Goal: Task Accomplishment & Management: Use online tool/utility

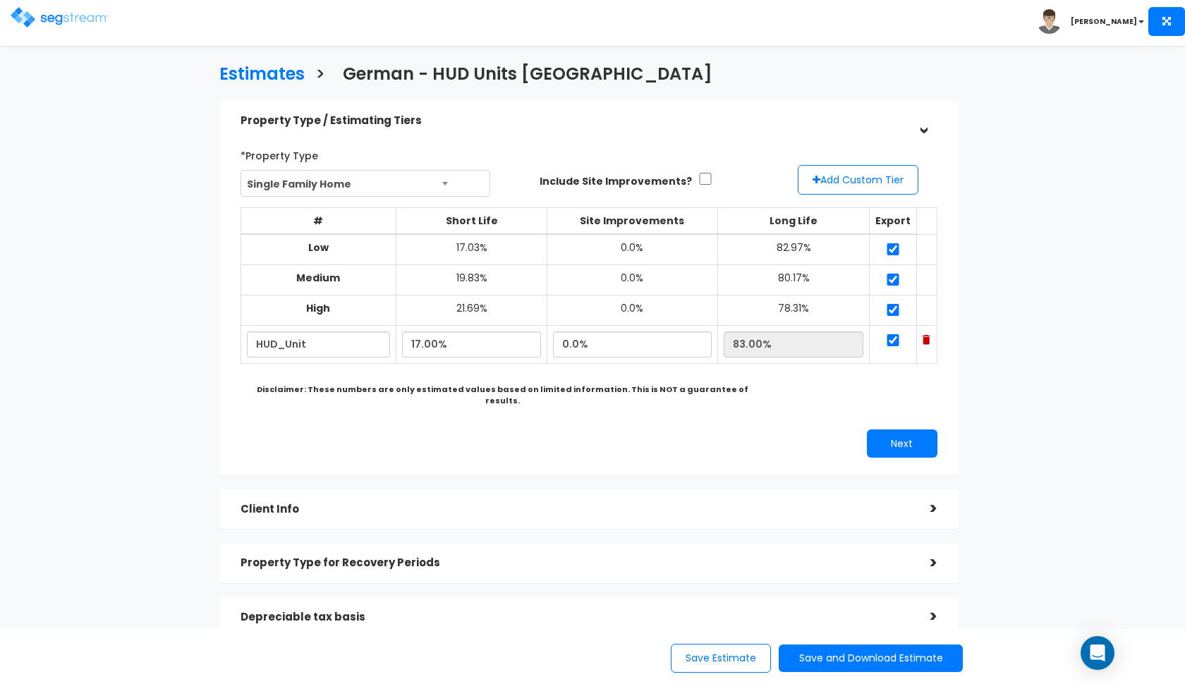
click at [18, 18] on img at bounding box center [60, 17] width 99 height 20
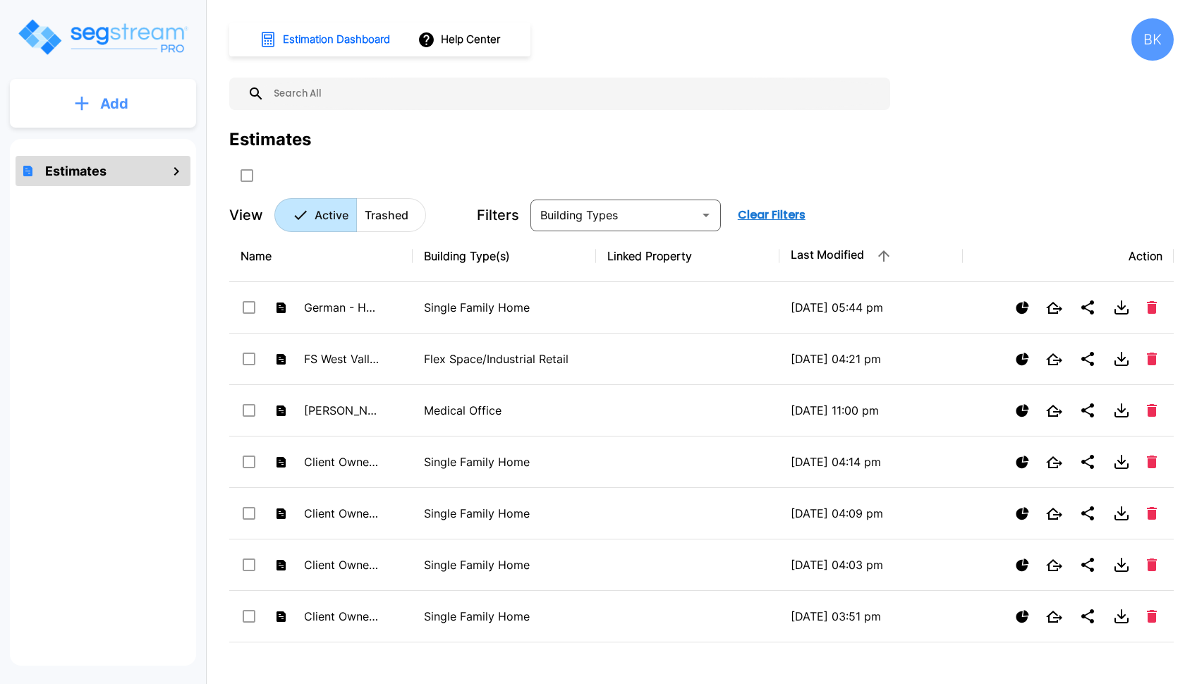
click at [140, 107] on button "Add" at bounding box center [103, 103] width 186 height 41
click at [104, 152] on button "Add Estimate" at bounding box center [103, 142] width 104 height 28
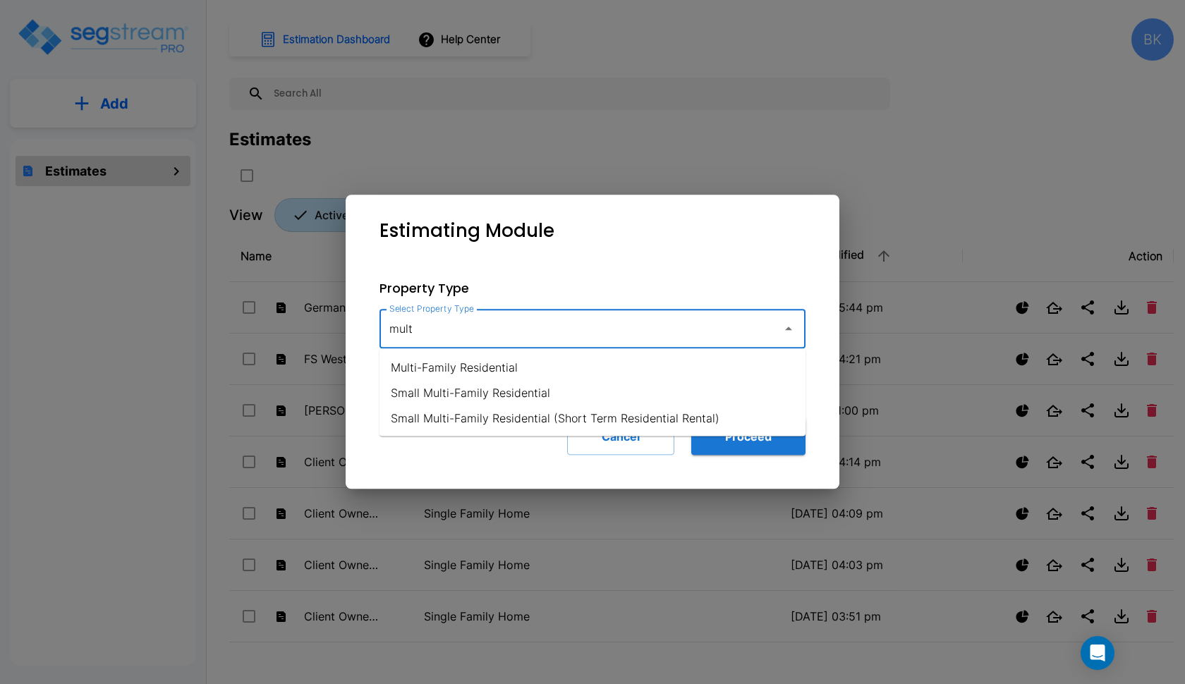
click at [532, 371] on li "Multi-Family Residential" at bounding box center [593, 367] width 426 height 25
type input "Multi-Family Residential"
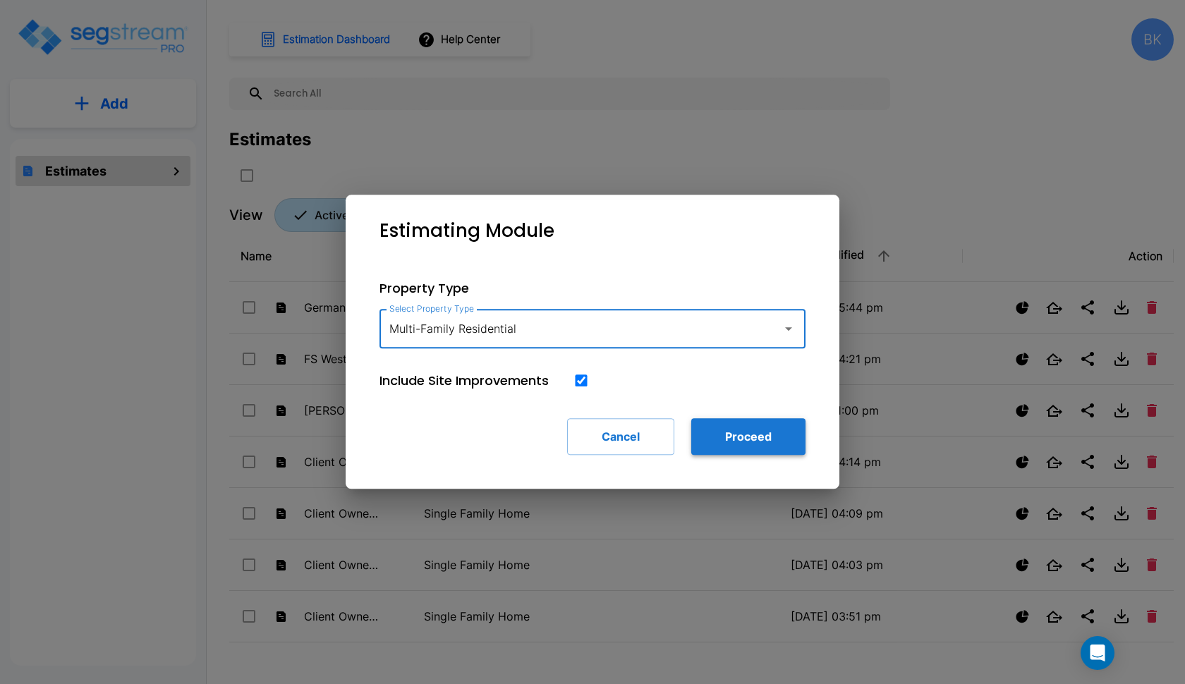
click at [723, 434] on button "Proceed" at bounding box center [748, 436] width 114 height 37
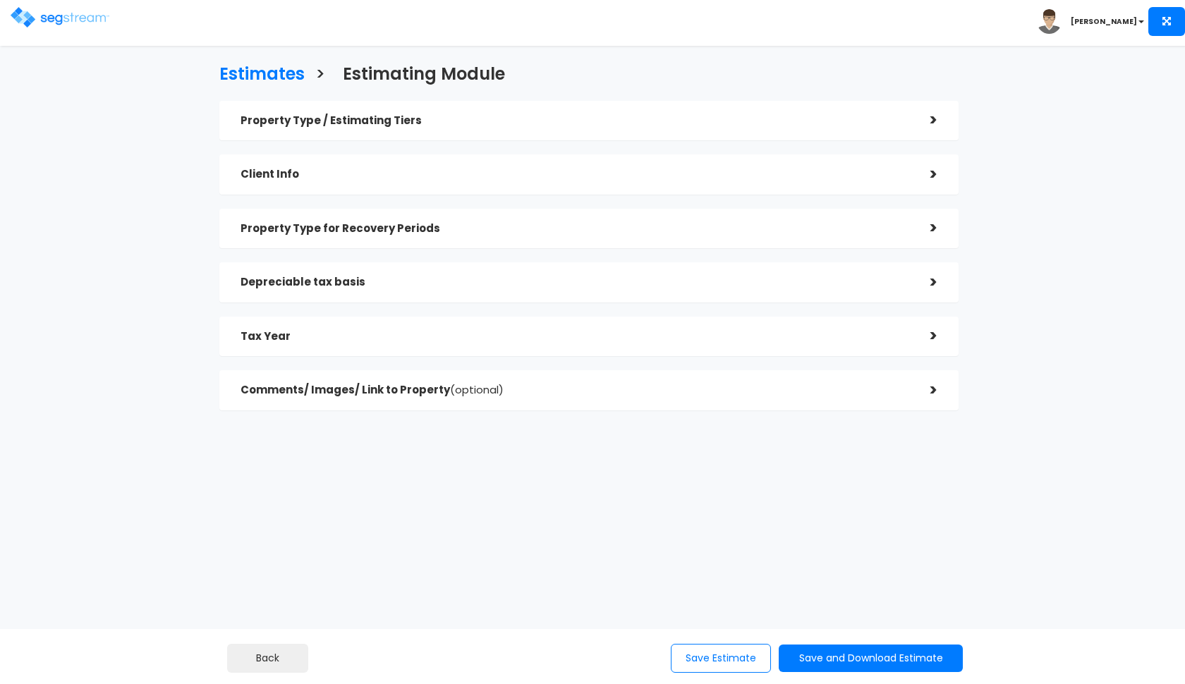
checkbox input "true"
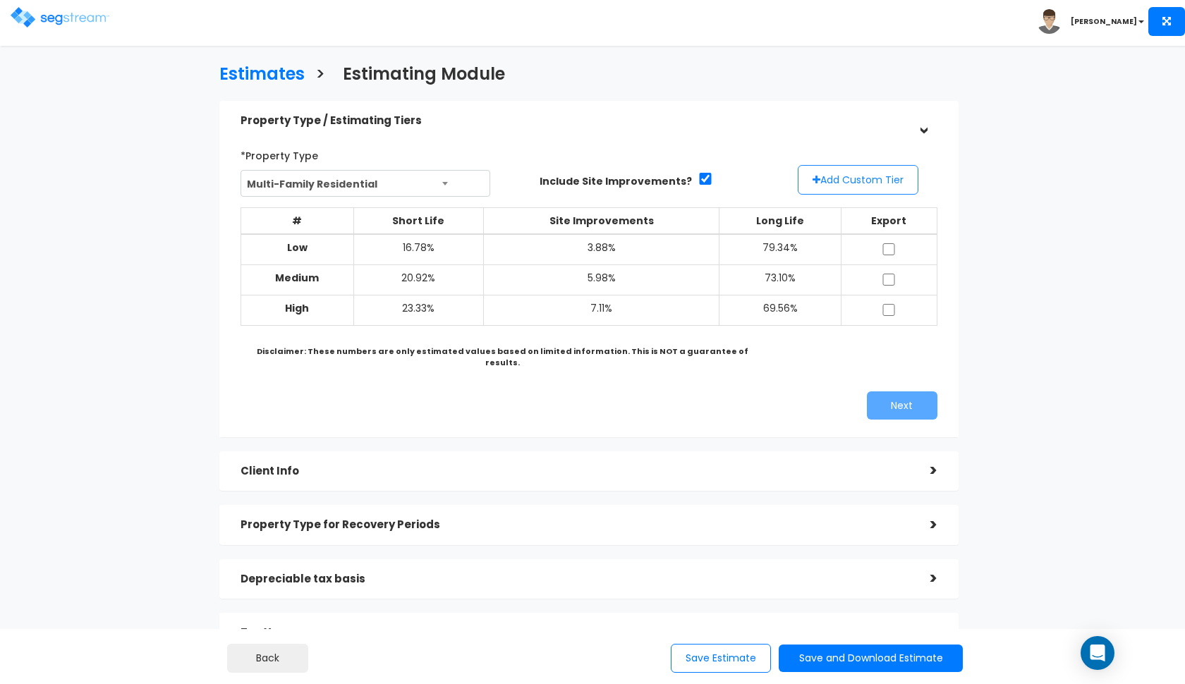
click at [825, 177] on button "Add Custom Tier" at bounding box center [858, 180] width 121 height 30
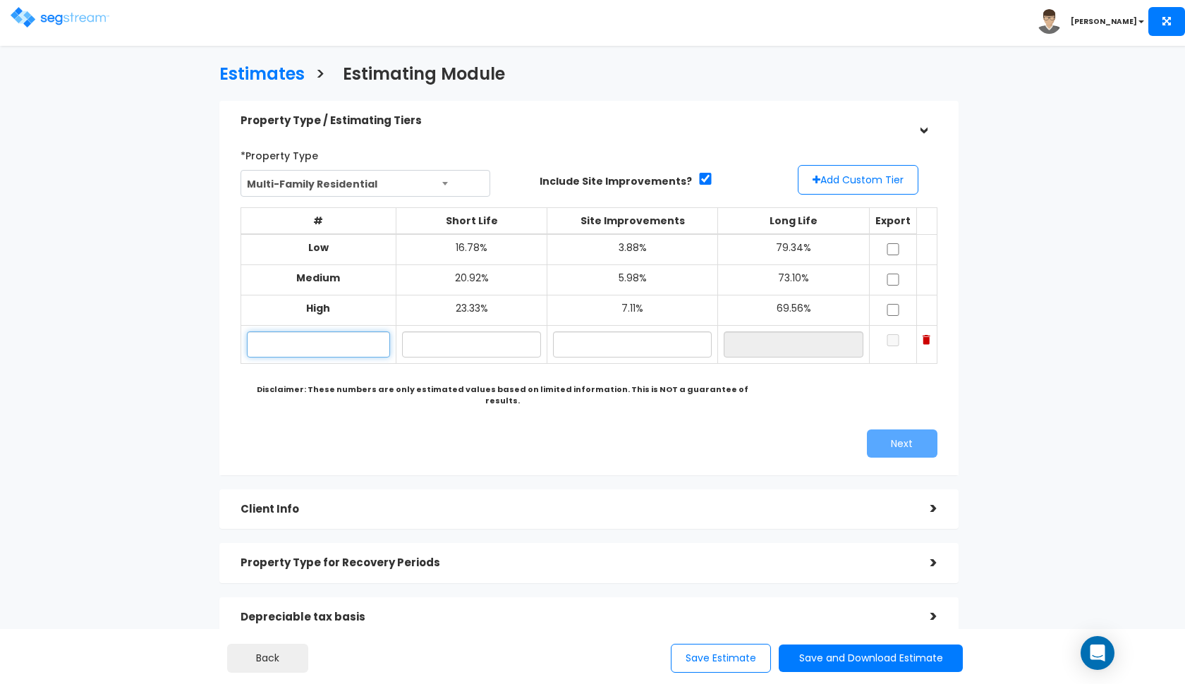
click at [286, 339] on input "text" at bounding box center [318, 345] width 143 height 26
click at [442, 337] on input "text" at bounding box center [472, 345] width 140 height 26
type input "20.90%"
type input "5.90%"
type input "73.20%"
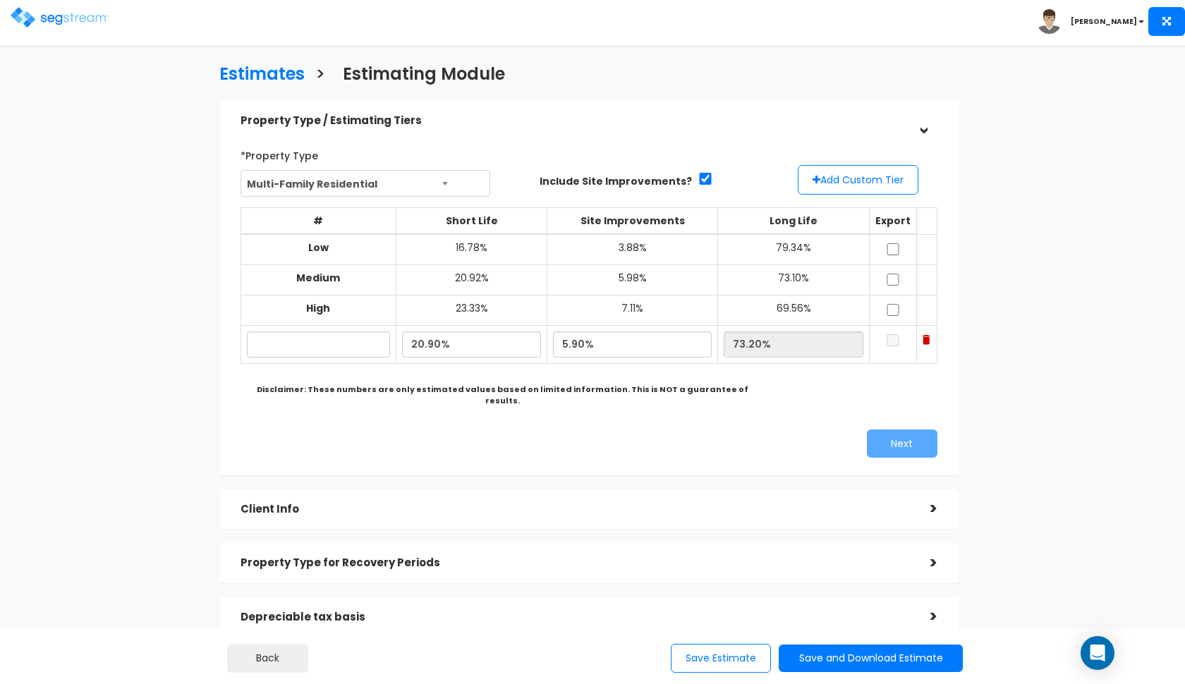
click at [355, 430] on div "Next" at bounding box center [589, 444] width 718 height 28
click at [337, 336] on input "text" at bounding box center [318, 345] width 143 height 26
click at [425, 339] on input "20.90%" at bounding box center [472, 345] width 140 height 26
type input "17.90%"
type input "76.20%"
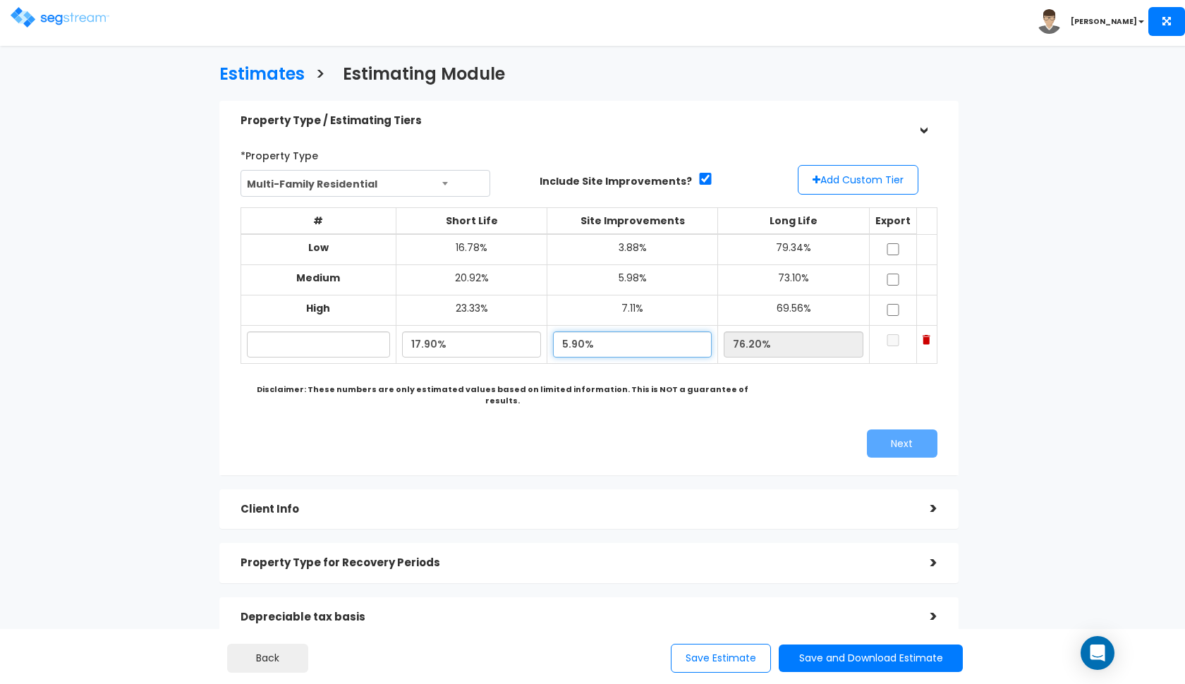
click at [579, 338] on input "5.90%" at bounding box center [632, 345] width 159 height 26
type input "4.90%"
type input "77.20%"
click at [531, 437] on div "Next" at bounding box center [589, 444] width 718 height 28
click at [308, 334] on input "text" at bounding box center [318, 345] width 143 height 26
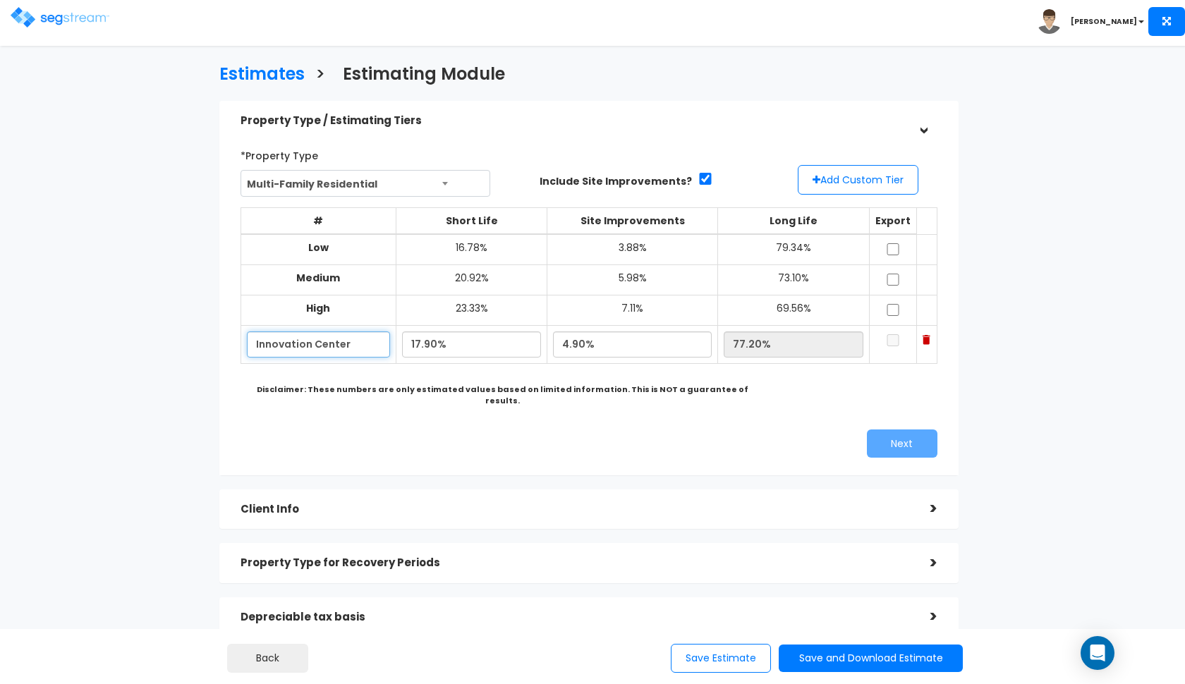
type input "Innovation Center"
click at [897, 248] on input "checkbox" at bounding box center [893, 249] width 14 height 12
checkbox input "true"
click at [895, 270] on td at bounding box center [893, 280] width 47 height 30
click at [895, 277] on input "checkbox" at bounding box center [893, 280] width 14 height 12
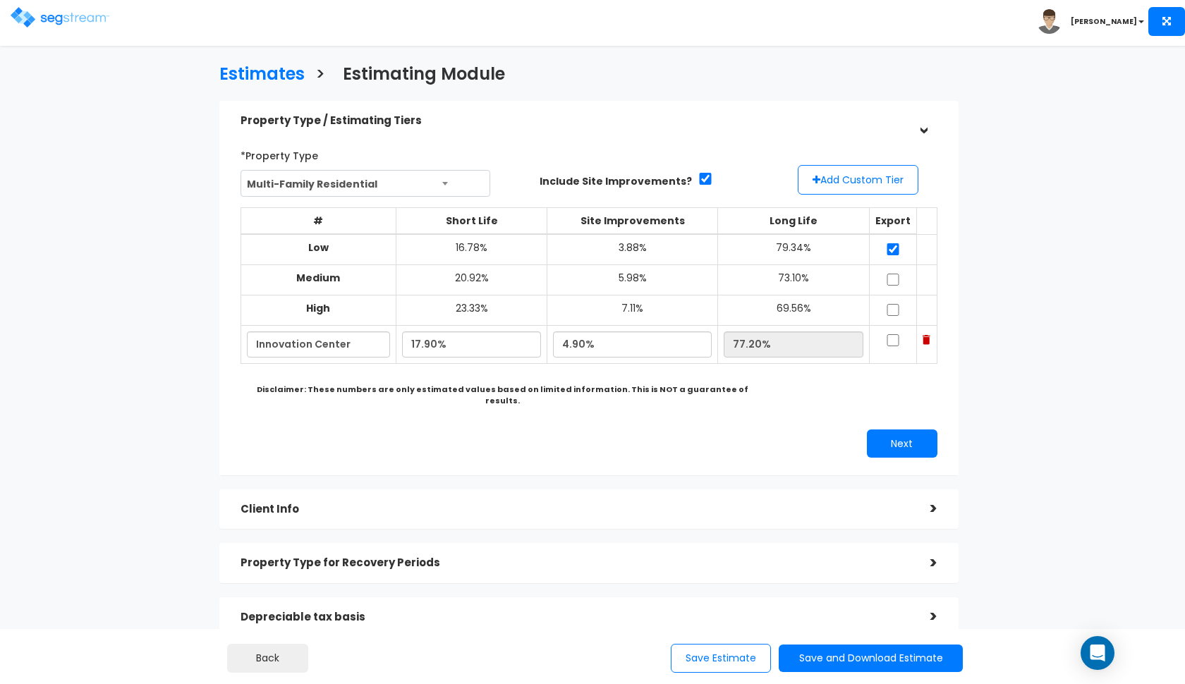
checkbox input "true"
click at [894, 304] on input "checkbox" at bounding box center [893, 310] width 14 height 12
checkbox input "true"
click at [893, 334] on input "checkbox" at bounding box center [893, 340] width 14 height 12
checkbox input "true"
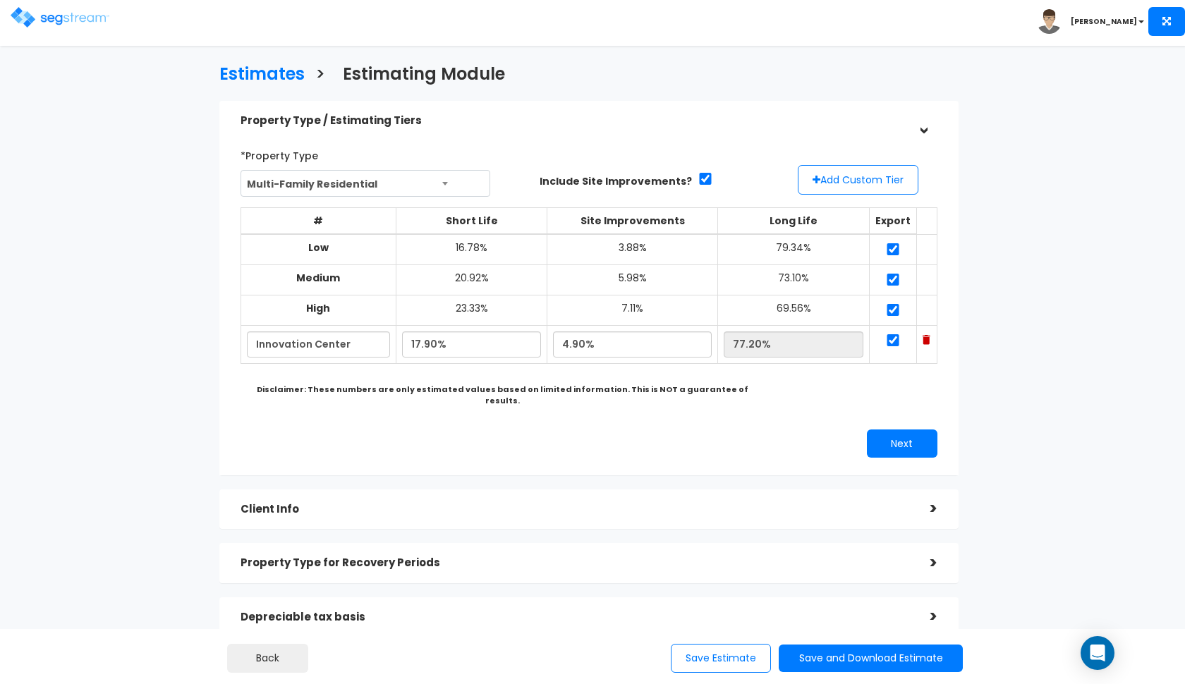
click at [892, 407] on div "*Property Type Multi-Family Residential Assisted/Senior Living Auto Repair Shop…" at bounding box center [589, 300] width 718 height 327
click at [892, 430] on button "Next" at bounding box center [902, 444] width 71 height 28
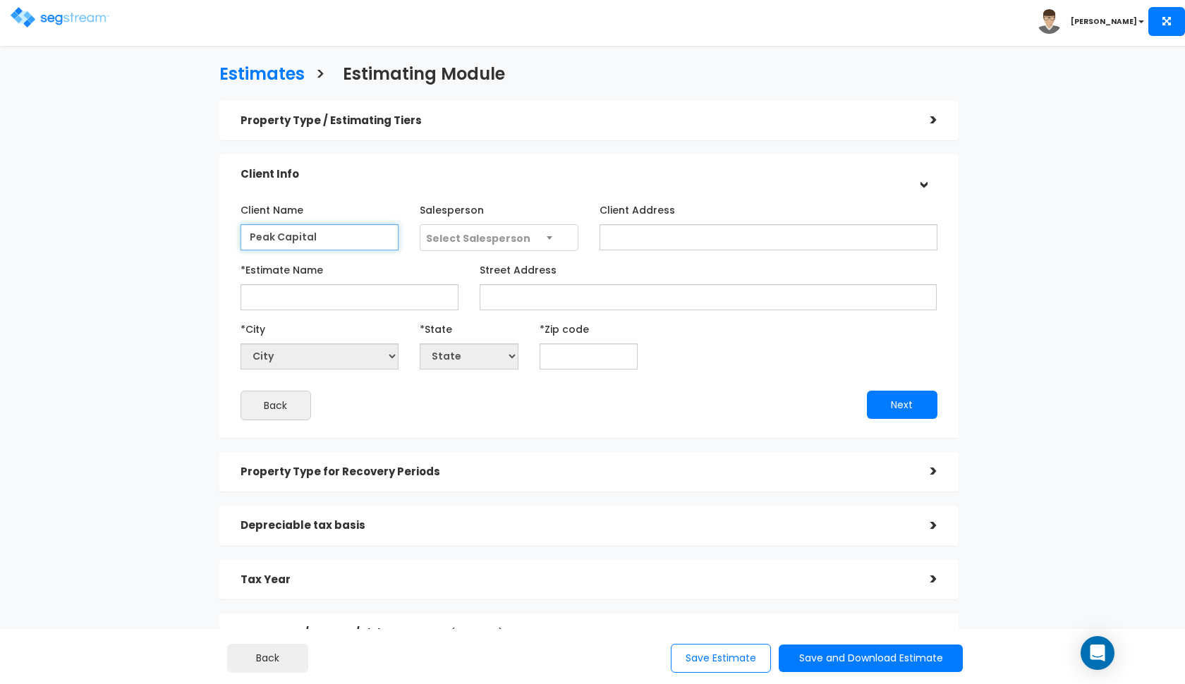
type input "Peak Capital"
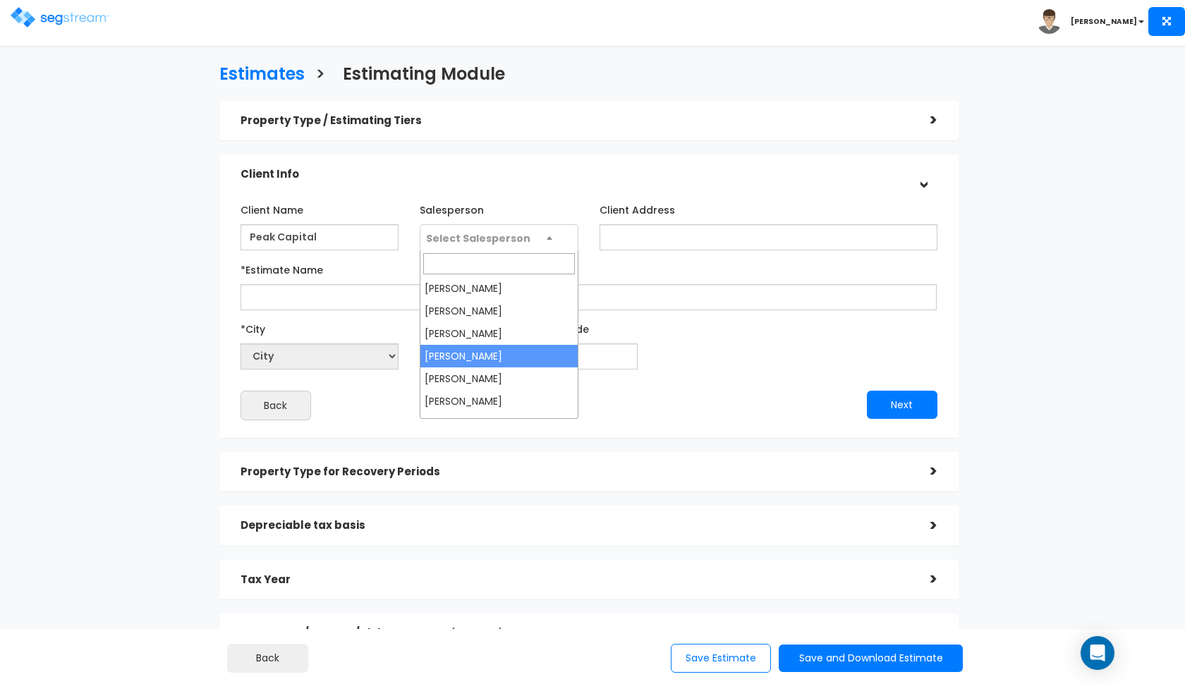
select select "190"
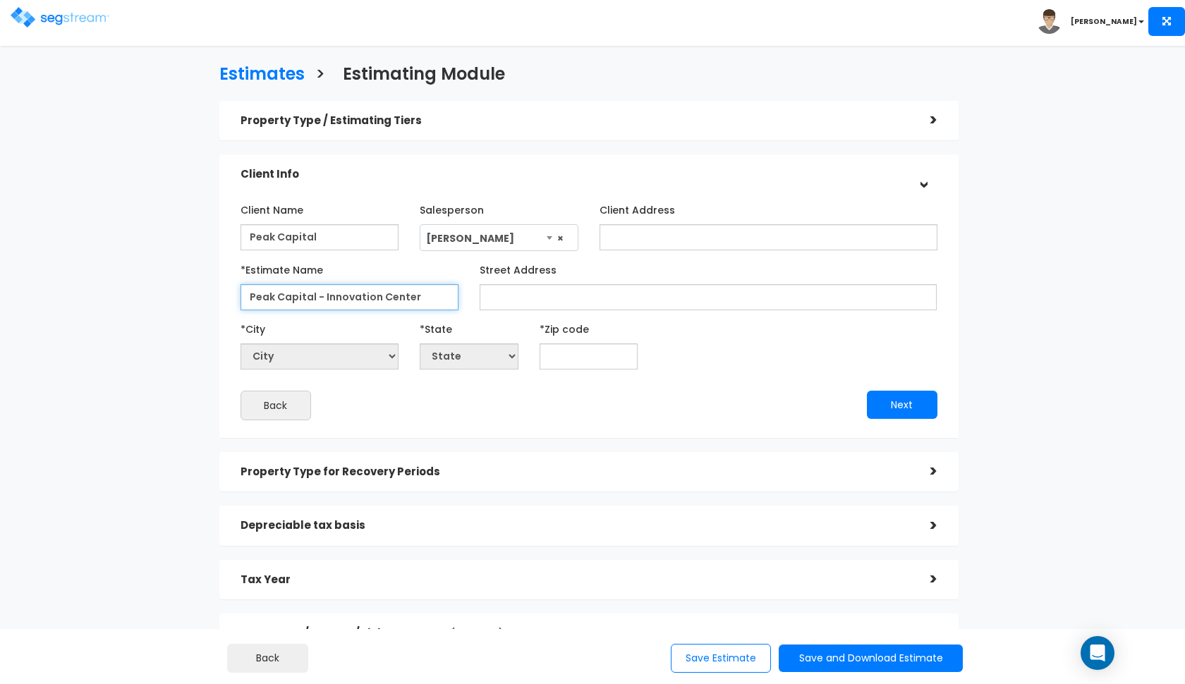
type input "Peak Capital - Innovation Center"
paste input "2894 Salk Ave Richland, WA 99354"
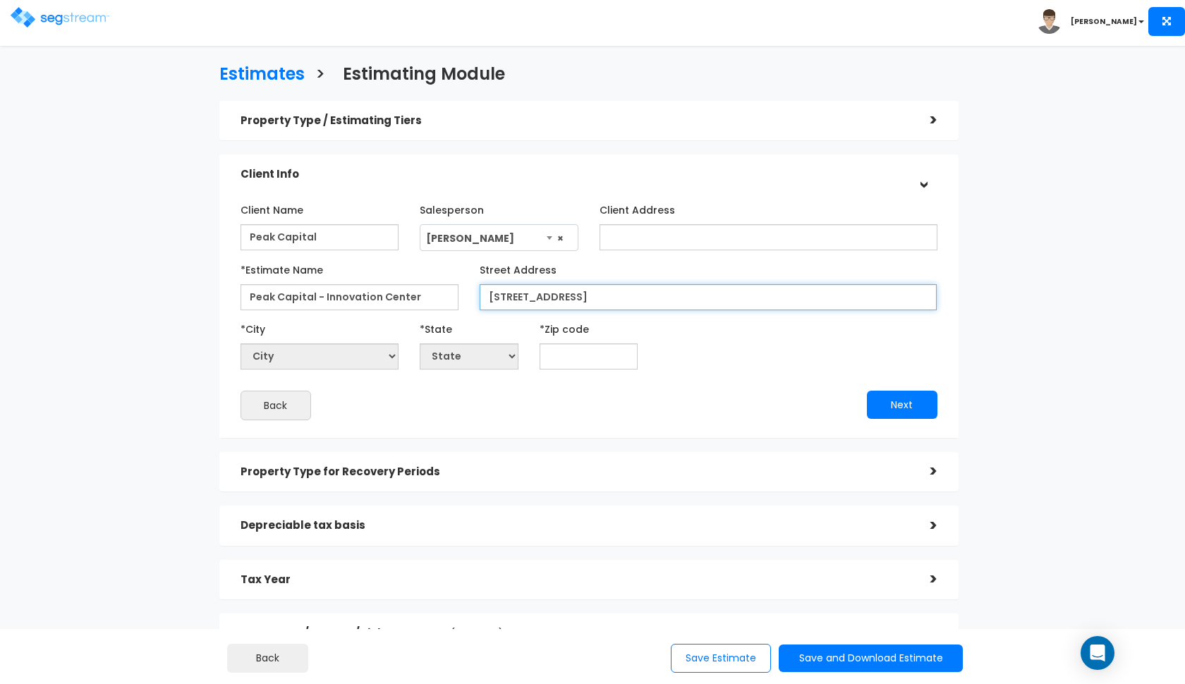
drag, startPoint x: 677, startPoint y: 293, endPoint x: 629, endPoint y: 293, distance: 48.0
click at [629, 293] on input "2894 Salk Ave Richland, WA 99354" at bounding box center [709, 297] width 458 height 26
type input "2894 Salk Ave Richland, WA 99354"
paste input "99354"
type input "99354"
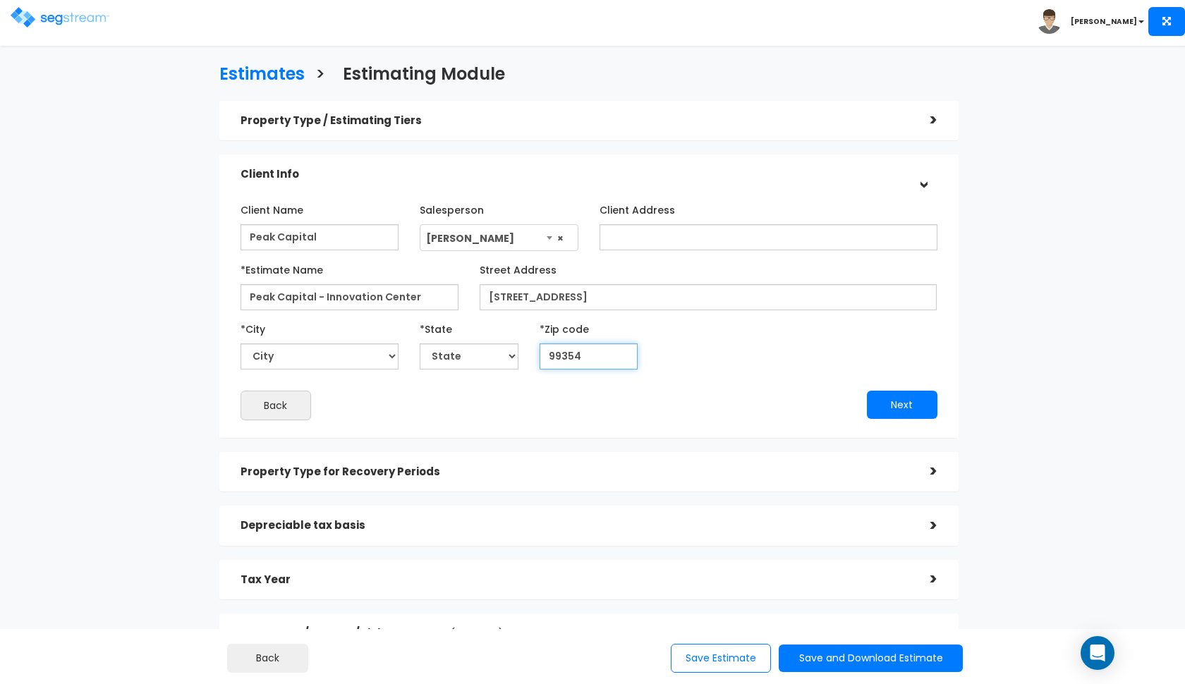
select select "WA"
type input "99354"
drag, startPoint x: 694, startPoint y: 289, endPoint x: 571, endPoint y: 291, distance: 122.8
click at [571, 291] on input "2894 Salk Ave Richland, WA 99354" at bounding box center [709, 297] width 458 height 26
drag, startPoint x: 698, startPoint y: 296, endPoint x: 567, endPoint y: 291, distance: 131.3
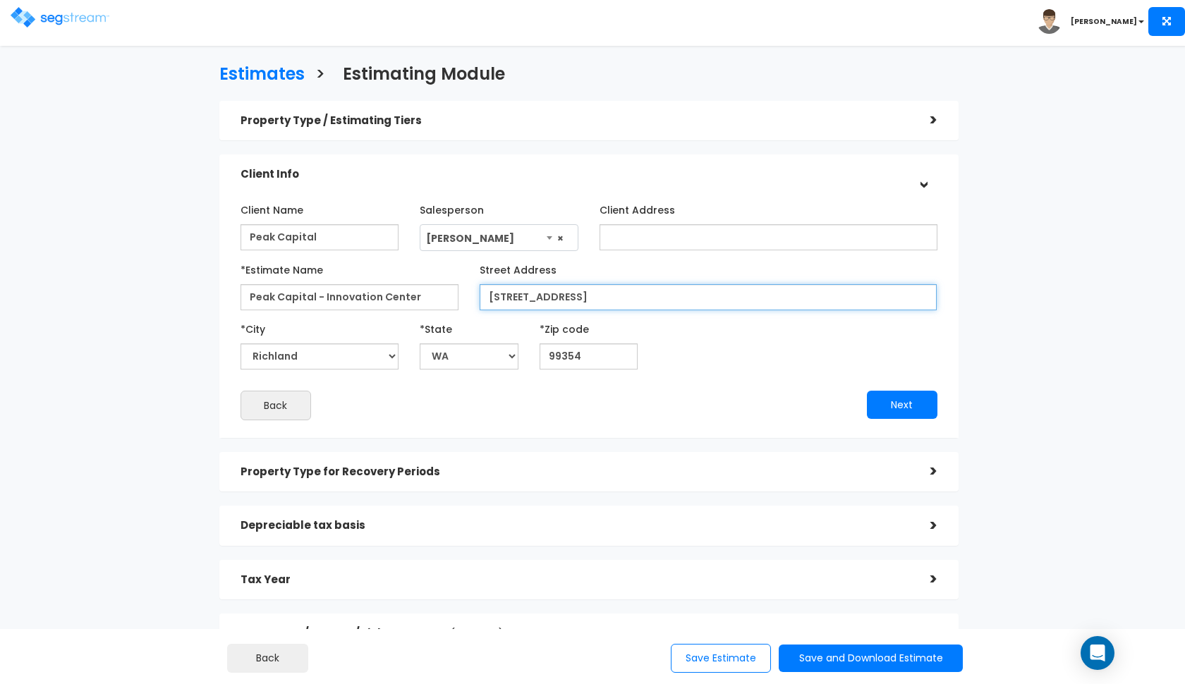
click at [567, 291] on input "2894 Salk Ave Richland, WA 99354" at bounding box center [709, 297] width 458 height 26
type input "2894 Salk Ave"
click at [884, 396] on button "Next" at bounding box center [902, 405] width 71 height 28
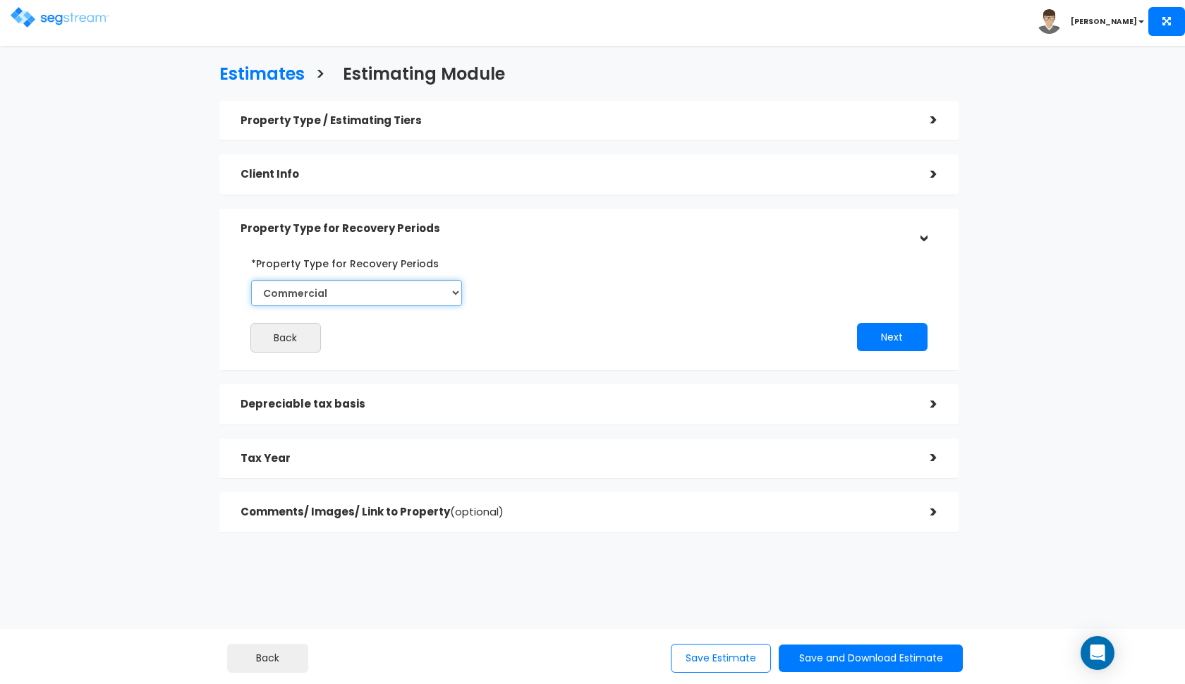
select select "Residential"
click at [868, 340] on button "Next" at bounding box center [892, 337] width 71 height 28
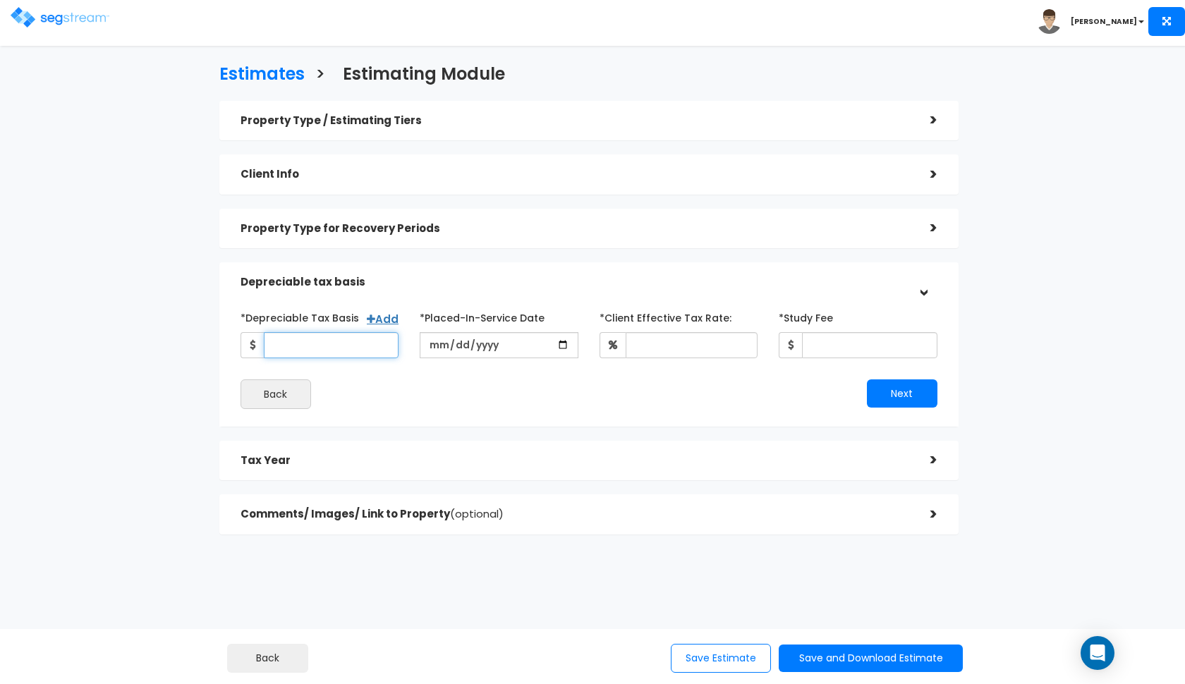
click at [316, 351] on input "*Depreciable Tax Basis" at bounding box center [331, 345] width 135 height 26
type input "49,942,624"
click at [430, 347] on input "date" at bounding box center [499, 345] width 159 height 26
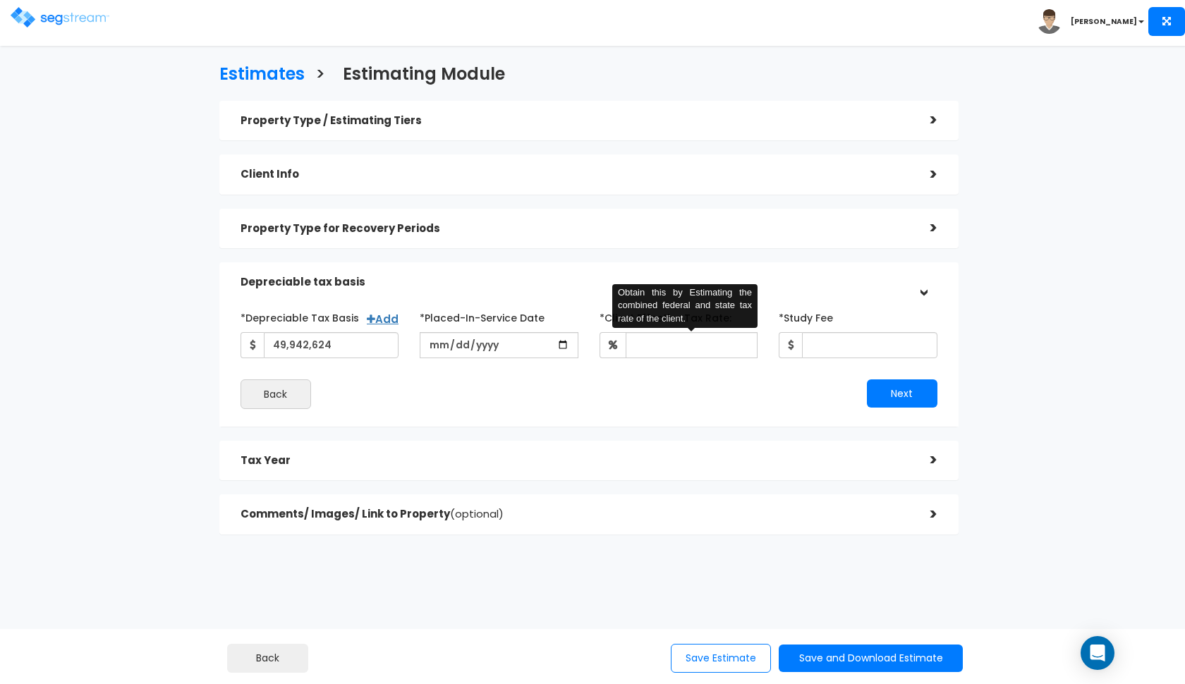
type input "2024-07-17"
click at [670, 341] on input "*Client Effective Tax Rate:" at bounding box center [692, 345] width 133 height 26
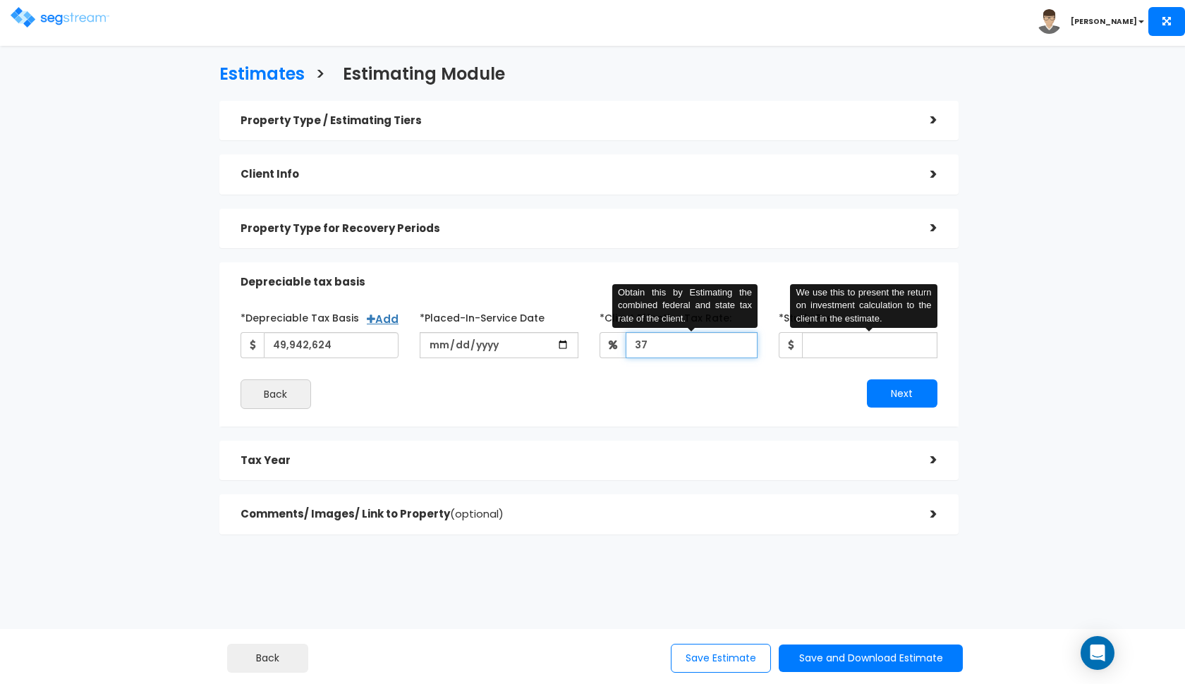
type input "37"
click at [856, 349] on input "*Study Fee" at bounding box center [869, 345] width 135 height 26
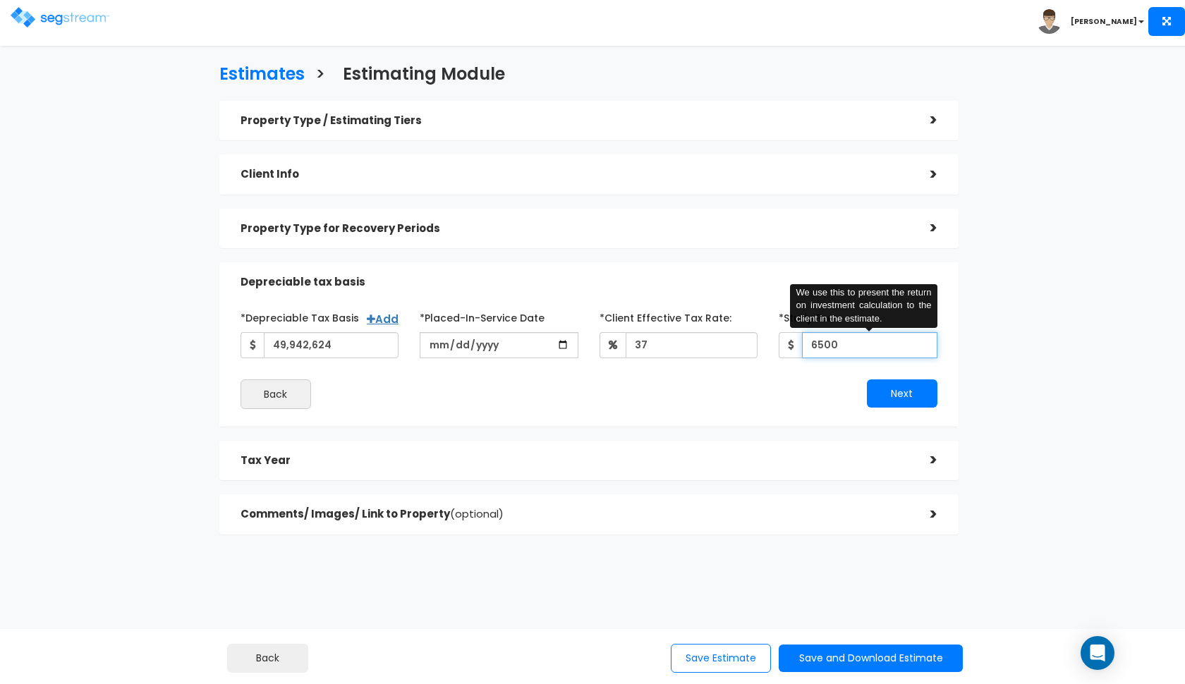
type input "6,500"
click at [900, 393] on button "Next" at bounding box center [902, 394] width 71 height 28
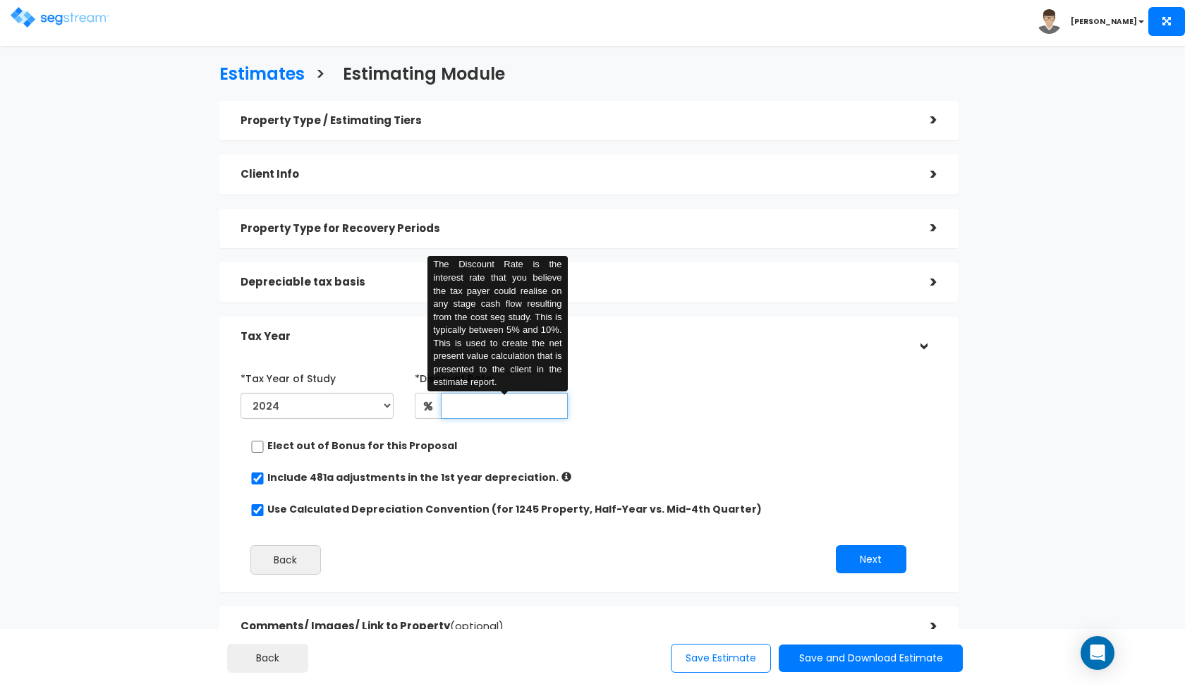
click at [472, 397] on input "text" at bounding box center [504, 406] width 127 height 26
type input "8"
click at [685, 439] on div "Elect out of Bonus for this Proposal" at bounding box center [583, 448] width 666 height 18
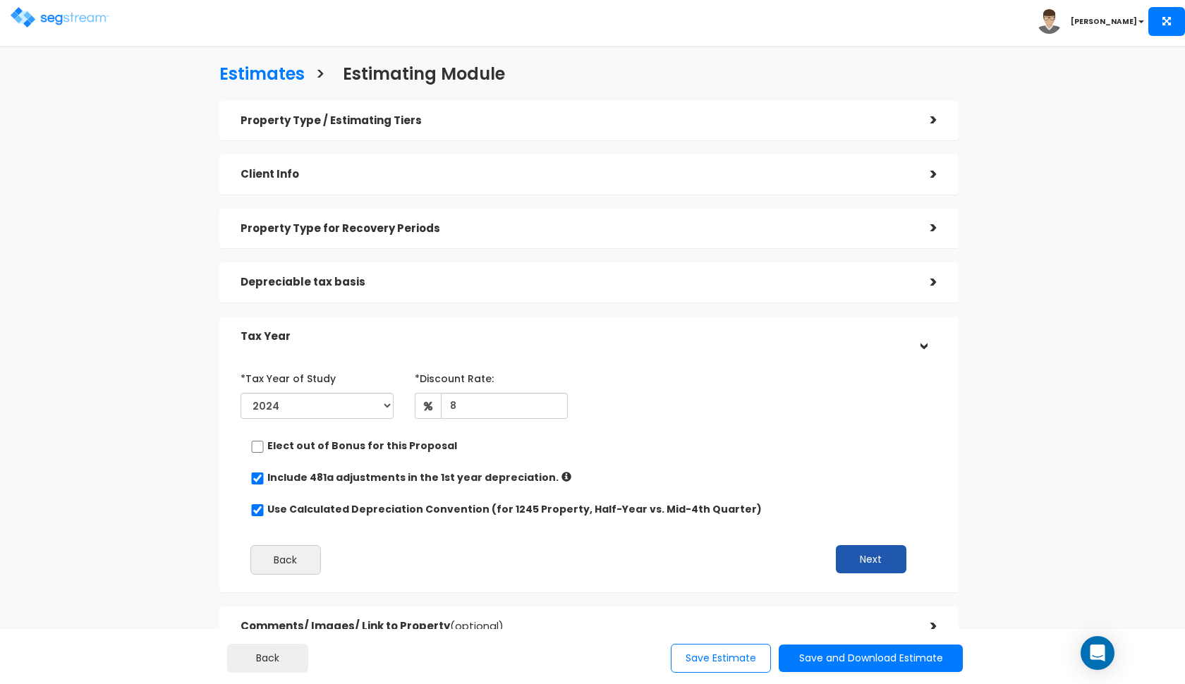
click at [897, 564] on button "Next" at bounding box center [871, 559] width 71 height 28
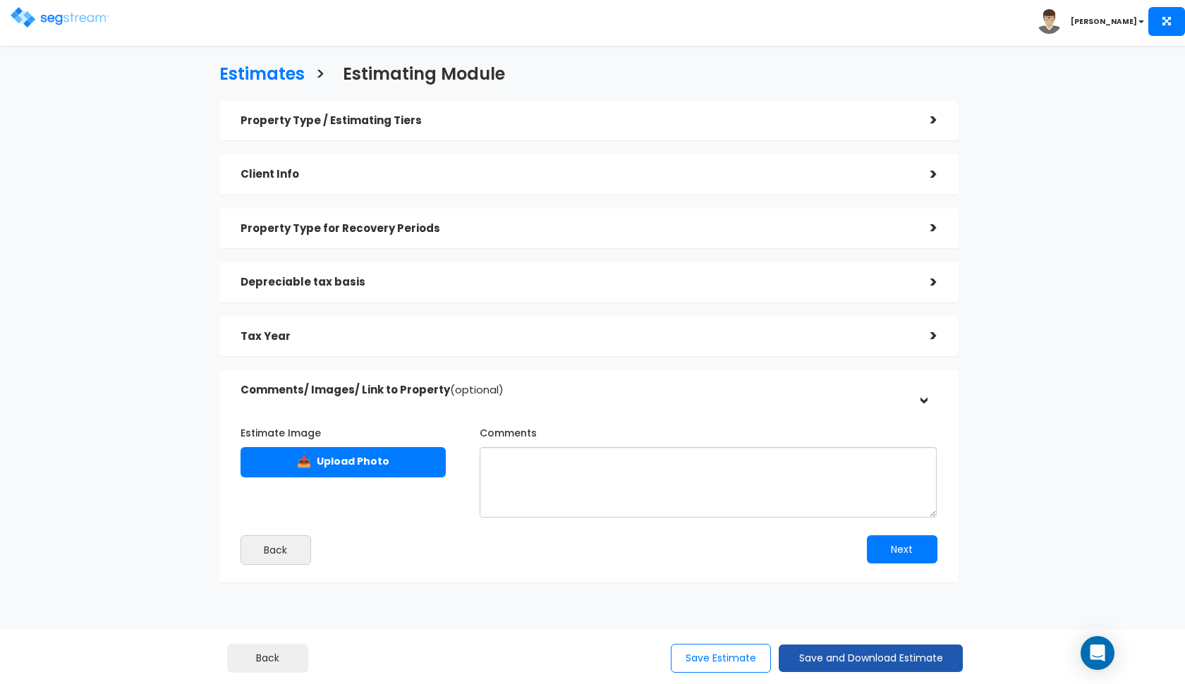
click at [818, 657] on button "Save and Download Estimate" at bounding box center [871, 659] width 184 height 28
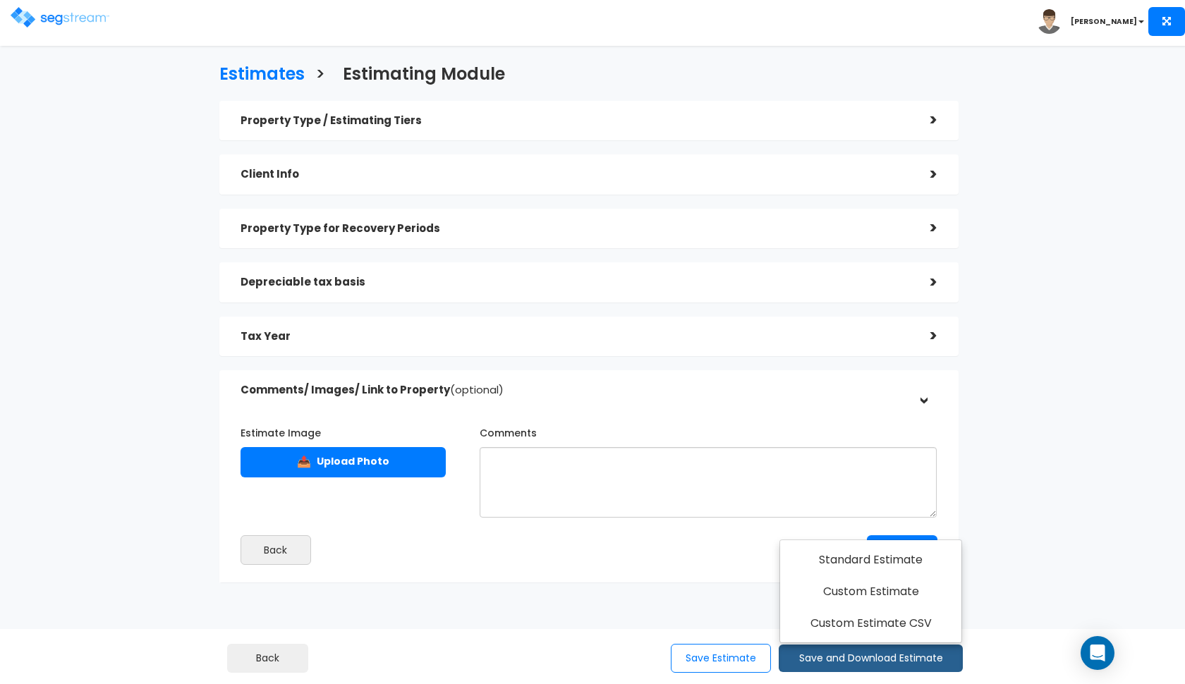
click at [454, 116] on h5 "Property Type / Estimating Tiers" at bounding box center [575, 121] width 669 height 12
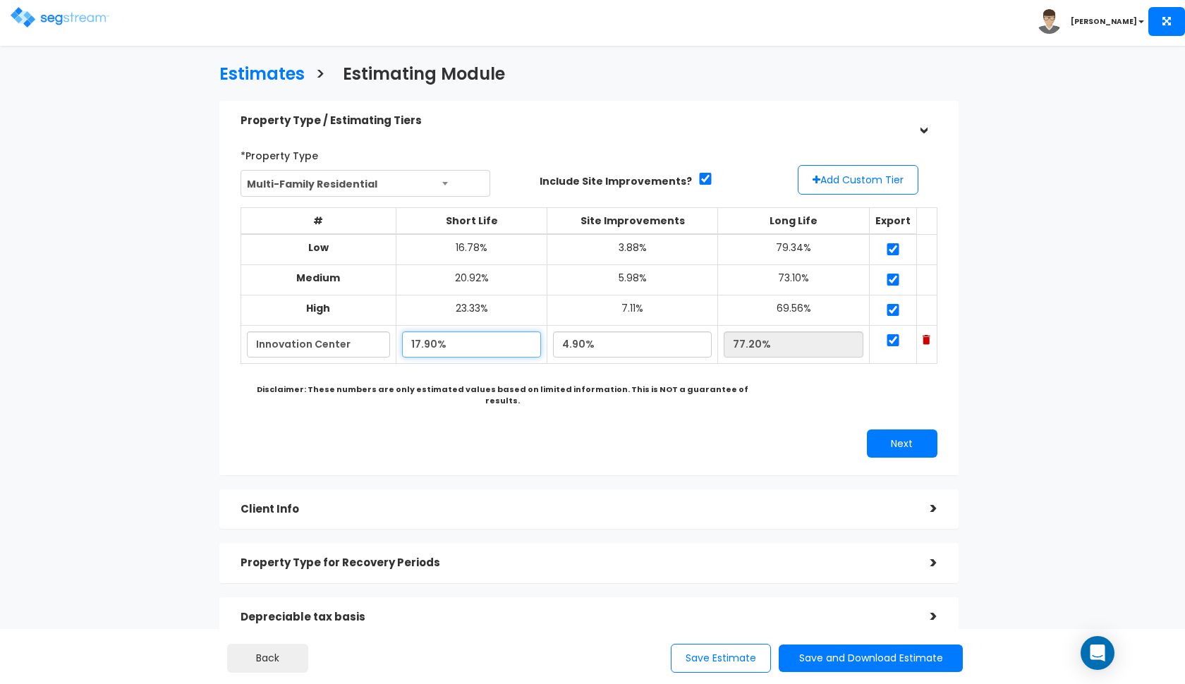
click at [423, 341] on input "17.90%" at bounding box center [472, 345] width 140 height 26
type input "20.90%"
type input "74.20%"
click at [580, 341] on input "4.90%" at bounding box center [632, 345] width 159 height 26
type input "6.00%"
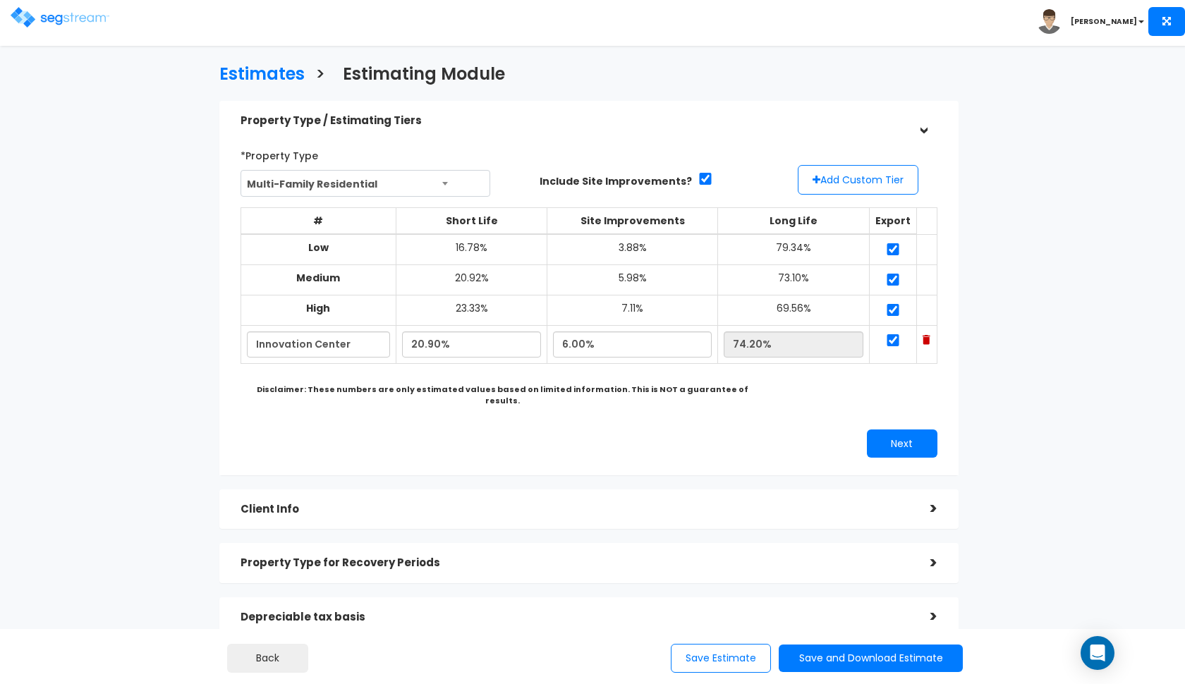
type input "73.10%"
click at [659, 439] on div "Next" at bounding box center [768, 444] width 359 height 28
click at [885, 430] on button "Next" at bounding box center [902, 444] width 71 height 28
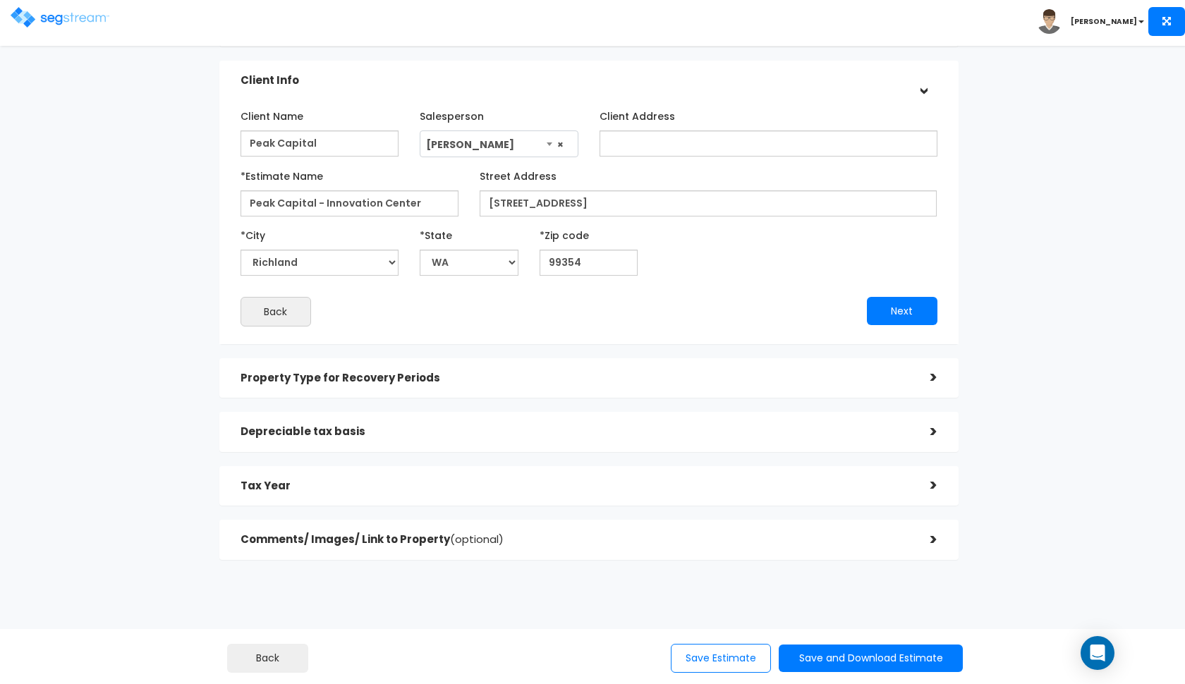
scroll to position [93, 0]
click at [819, 662] on button "Save and Download Estimate" at bounding box center [871, 659] width 184 height 28
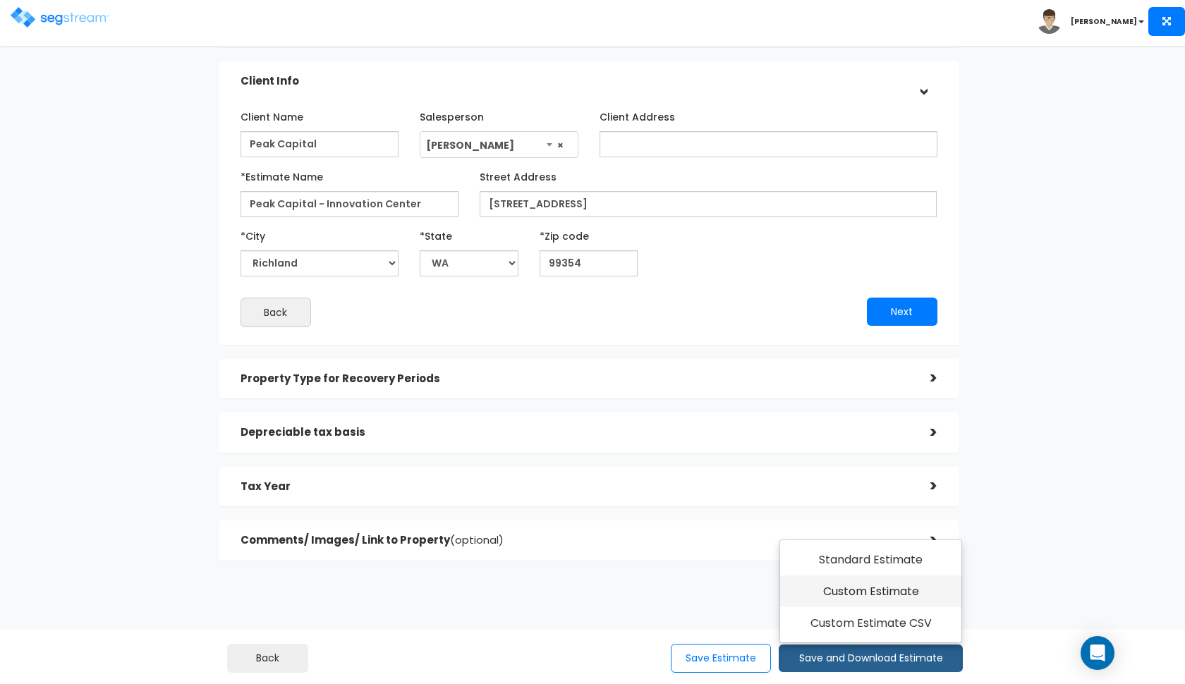
click at [849, 597] on link "Custom Estimate" at bounding box center [870, 592] width 181 height 32
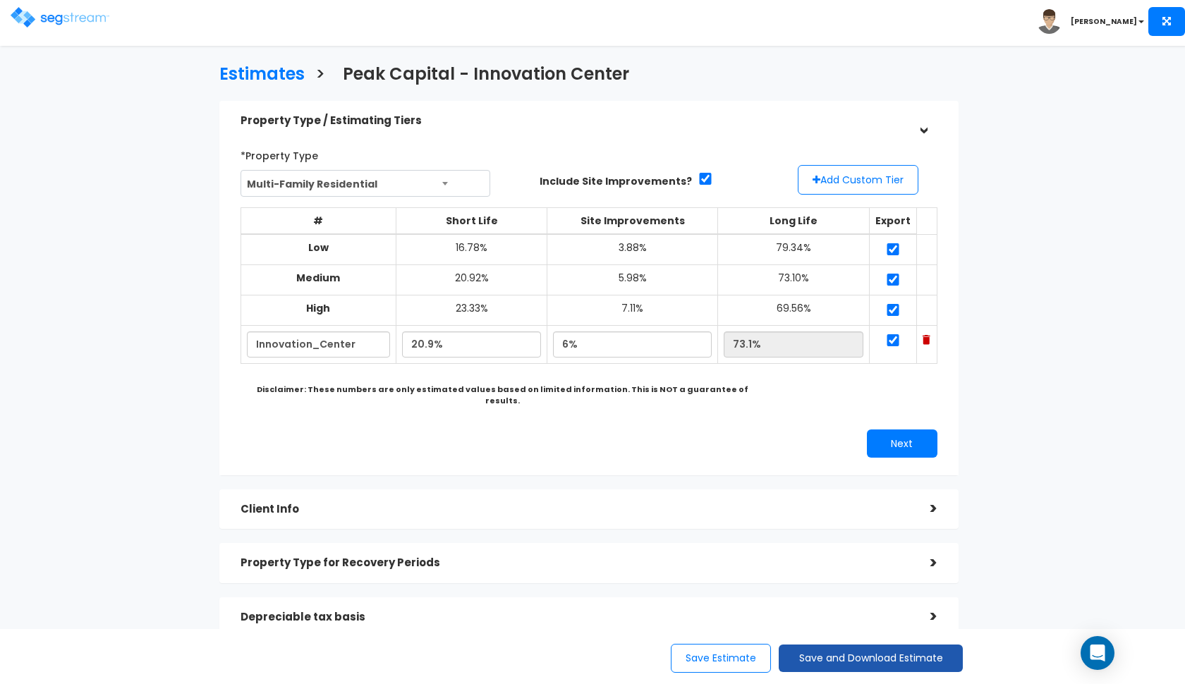
click at [818, 660] on button "Save and Download Estimate" at bounding box center [871, 659] width 184 height 28
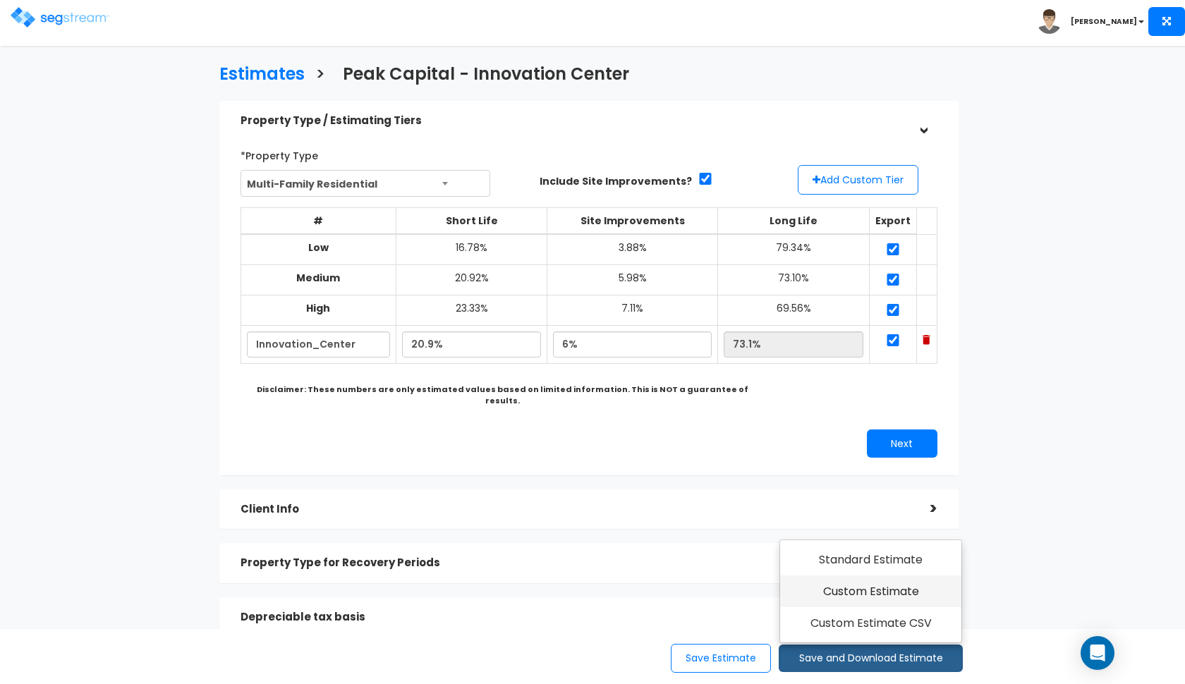
click at [868, 602] on link "Custom Estimate" at bounding box center [870, 592] width 181 height 32
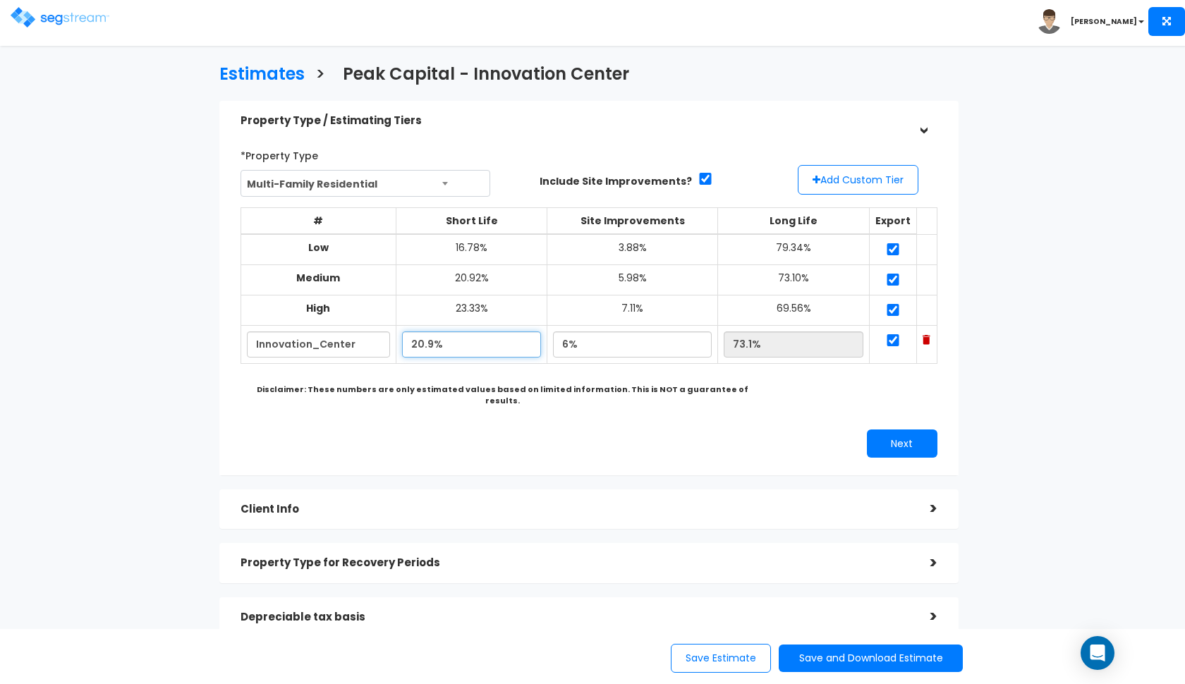
click at [425, 342] on input "20.9%" at bounding box center [472, 345] width 140 height 26
type input "21.90%"
type input "72.10%"
click at [578, 339] on input "6%" at bounding box center [632, 345] width 159 height 26
type input "6.80%"
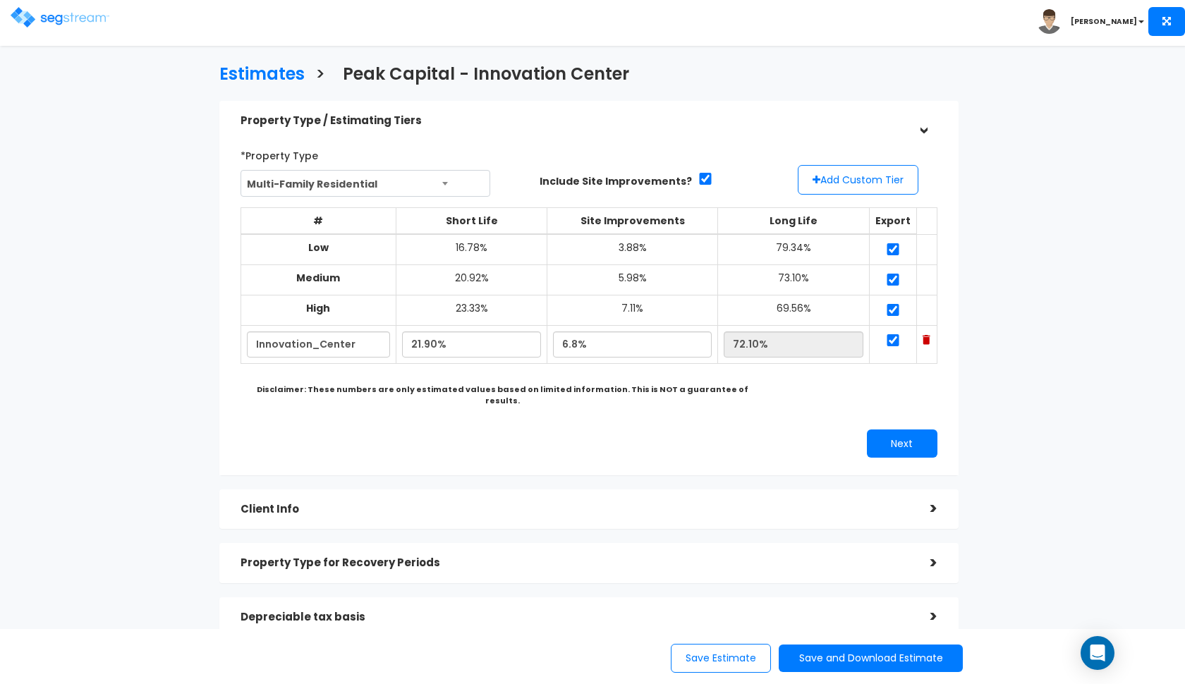
type input "71.30%"
click at [677, 430] on div "Next" at bounding box center [768, 444] width 359 height 28
click at [825, 651] on button "Save and Download Estimate" at bounding box center [871, 659] width 184 height 28
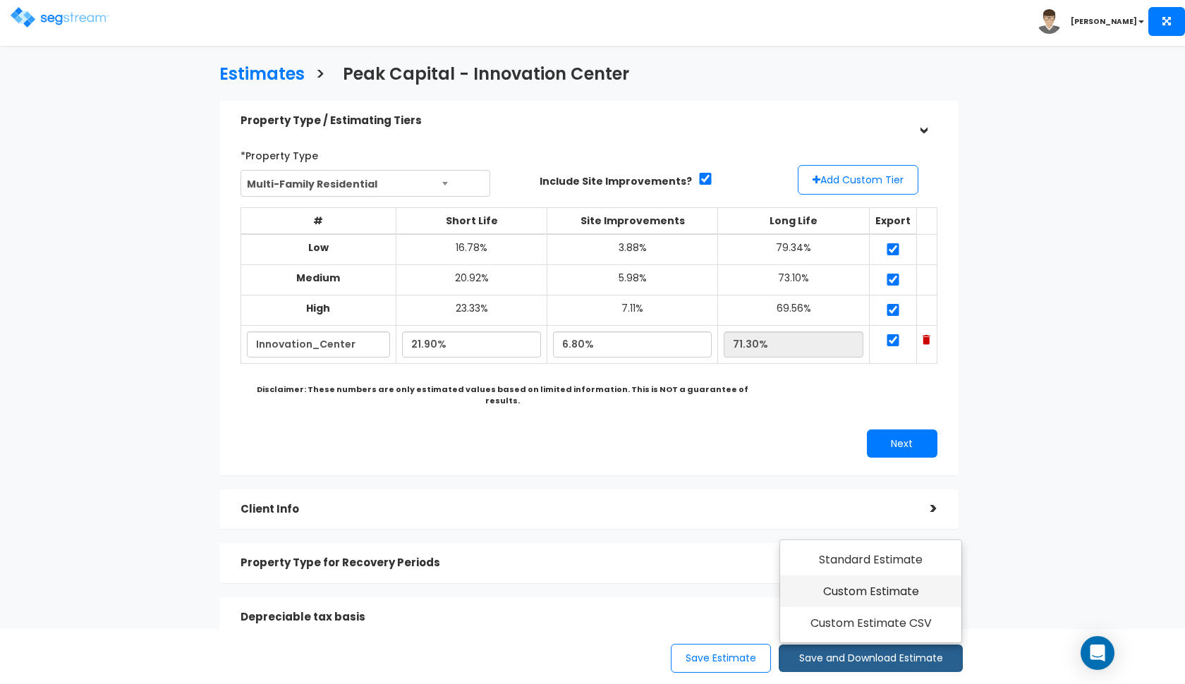
click at [866, 591] on link "Custom Estimate" at bounding box center [870, 592] width 181 height 32
